Goal: Task Accomplishment & Management: Manage account settings

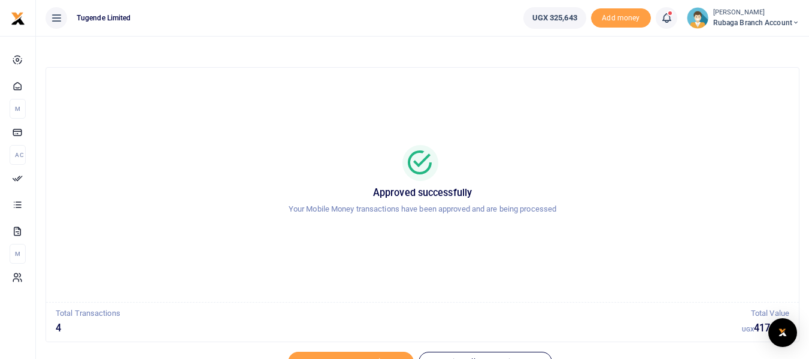
click at [56, 19] on icon at bounding box center [56, 17] width 12 height 13
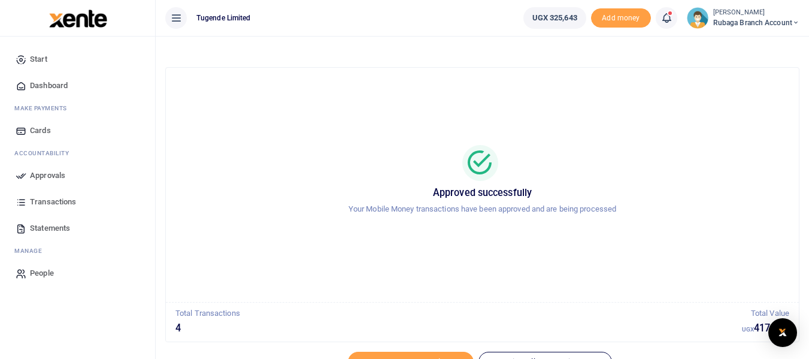
click at [58, 226] on span "Statements" at bounding box center [50, 228] width 40 height 12
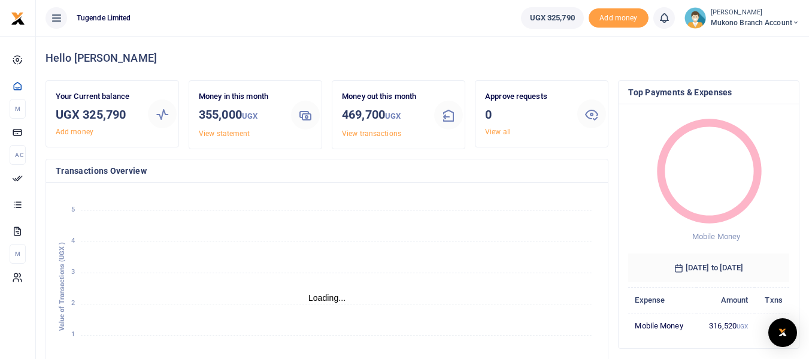
scroll to position [10, 10]
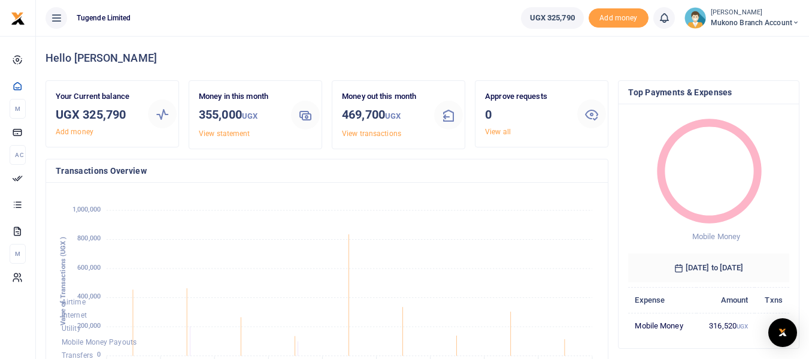
click at [498, 137] on div "Approve requests 0 View all" at bounding box center [526, 113] width 92 height 47
click at [495, 132] on link "View all" at bounding box center [498, 132] width 26 height 8
click at [507, 130] on link "View all" at bounding box center [498, 132] width 26 height 8
click at [593, 116] on icon at bounding box center [591, 114] width 14 height 14
click at [499, 132] on link "View all" at bounding box center [498, 132] width 26 height 8
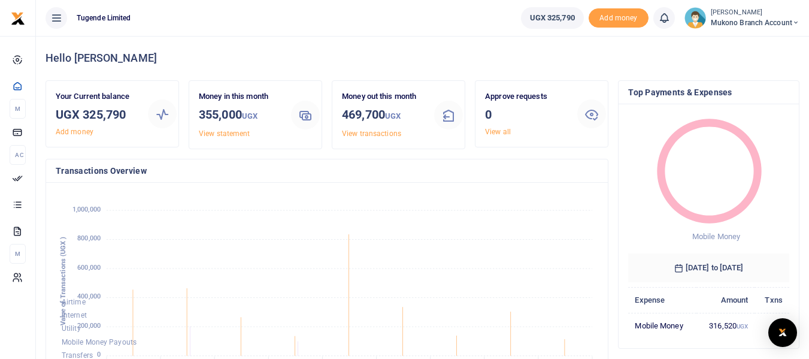
click at [588, 117] on icon at bounding box center [591, 114] width 14 height 14
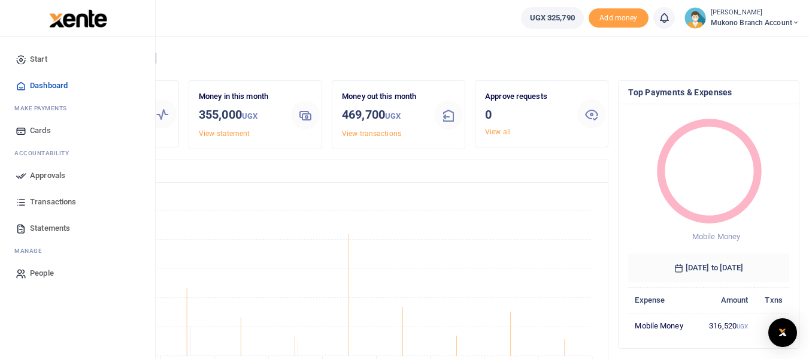
click at [30, 172] on span "Approvals" at bounding box center [47, 175] width 35 height 12
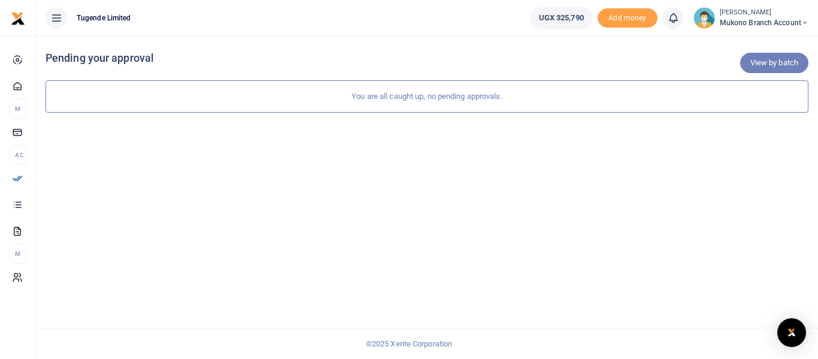
click at [774, 62] on link "View by batch" at bounding box center [774, 63] width 68 height 20
click at [769, 59] on link "View by category" at bounding box center [768, 63] width 79 height 20
click at [763, 61] on link "View by category" at bounding box center [768, 63] width 79 height 20
click at [57, 20] on icon at bounding box center [56, 17] width 12 height 13
click at [772, 65] on link "View by batch" at bounding box center [774, 63] width 68 height 20
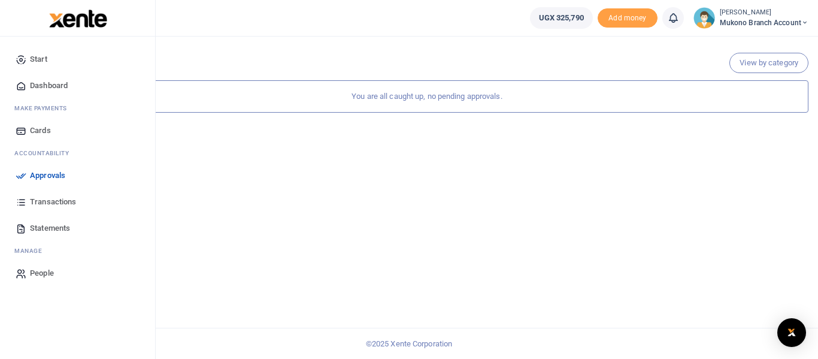
click at [44, 172] on span "Approvals" at bounding box center [47, 175] width 35 height 12
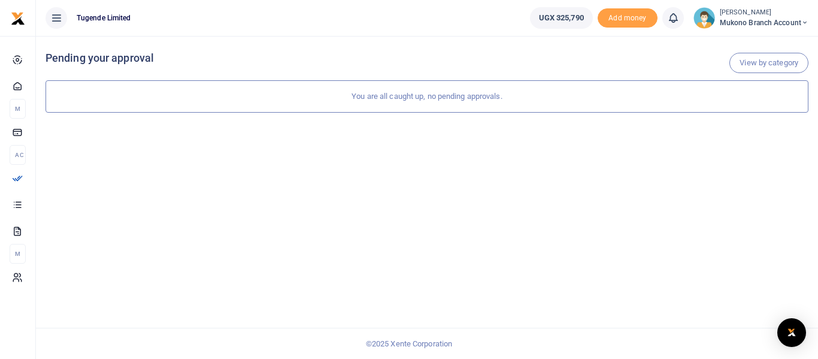
click at [407, 101] on div "You are all caught up, no pending approvals." at bounding box center [426, 96] width 763 height 32
click at [764, 59] on link "View by category" at bounding box center [768, 63] width 79 height 20
click at [760, 62] on link "View by category" at bounding box center [768, 63] width 79 height 20
click at [57, 16] on icon at bounding box center [56, 17] width 12 height 13
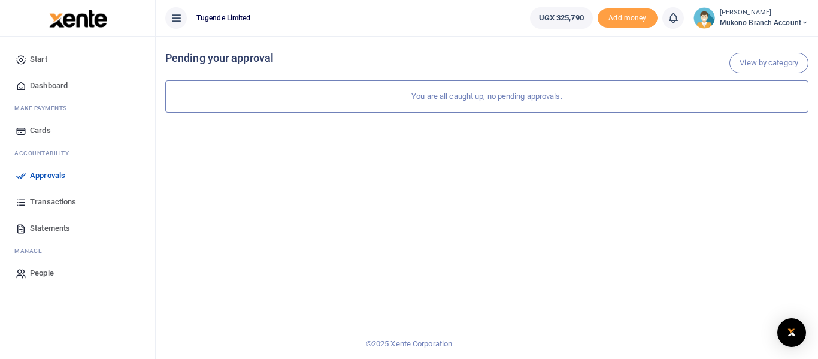
click at [57, 176] on span "Approvals" at bounding box center [47, 175] width 35 height 12
click at [762, 68] on link "View by category" at bounding box center [768, 63] width 79 height 20
click at [761, 63] on link "View by category" at bounding box center [768, 63] width 79 height 20
click at [461, 100] on div "You are all caught up, no pending approvals." at bounding box center [486, 96] width 643 height 32
click at [175, 15] on icon at bounding box center [176, 17] width 12 height 13
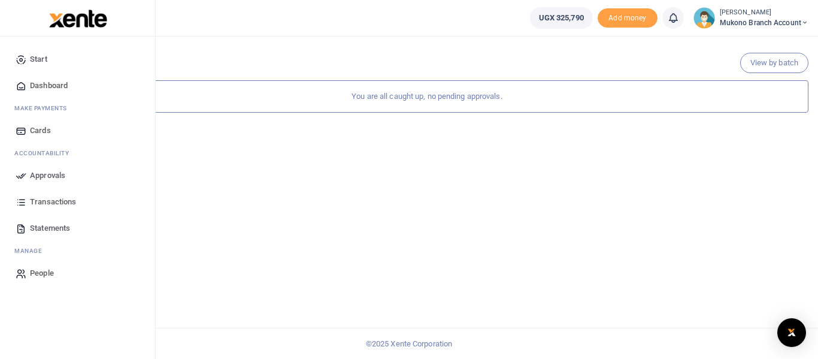
click at [32, 180] on span "Approvals" at bounding box center [47, 175] width 35 height 12
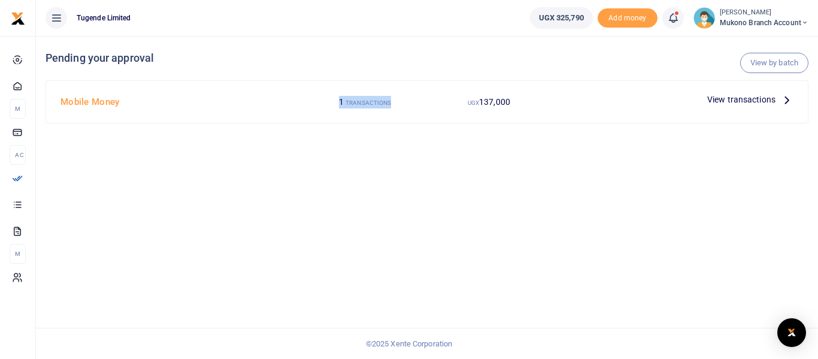
drag, startPoint x: 419, startPoint y: 148, endPoint x: 177, endPoint y: 169, distance: 242.8
click at [177, 169] on div "View by batch Pending your approval Mobile Money 1 TRANSACTIONS UGX 137,000 Vie…" at bounding box center [427, 197] width 782 height 323
click at [776, 59] on link "View by batch" at bounding box center [774, 63] width 68 height 20
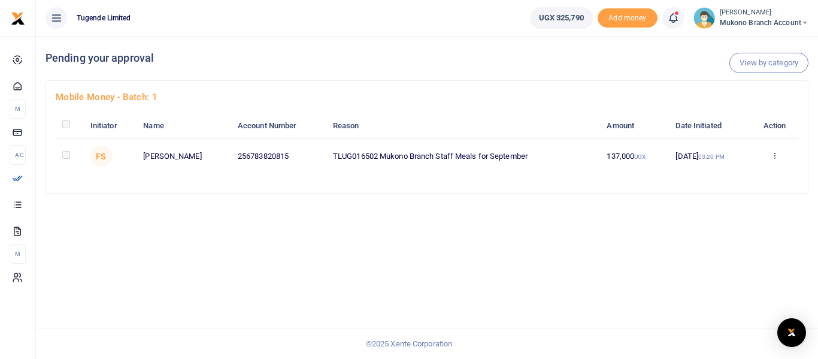
click at [63, 159] on td at bounding box center [70, 155] width 28 height 35
click at [66, 120] on th at bounding box center [70, 125] width 28 height 25
click at [778, 155] on icon at bounding box center [774, 155] width 8 height 8
click at [709, 176] on link "Approve" at bounding box center [731, 175] width 95 height 17
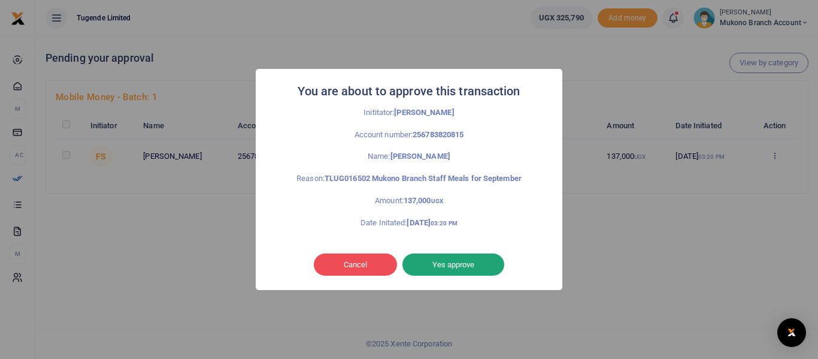
click at [478, 260] on button "Yes approve" at bounding box center [453, 264] width 102 height 23
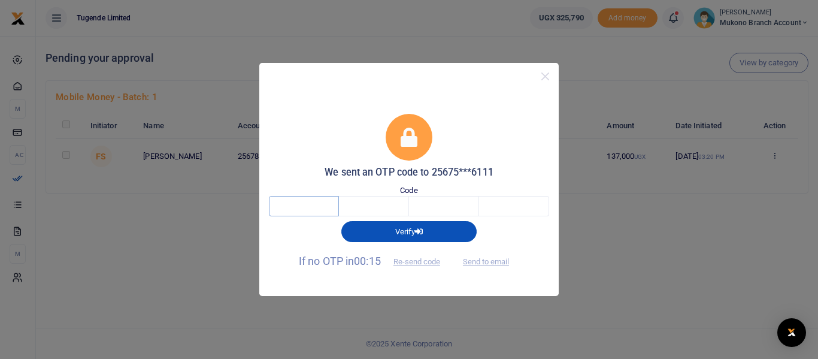
click at [294, 209] on input "text" at bounding box center [304, 206] width 70 height 20
type input "4"
type input "0"
type input "2"
type input "4"
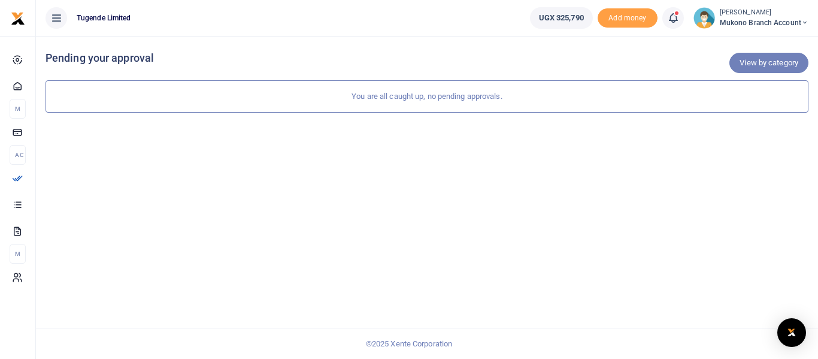
click at [769, 60] on link "View by category" at bounding box center [768, 63] width 79 height 20
